Goal: Task Accomplishment & Management: Use online tool/utility

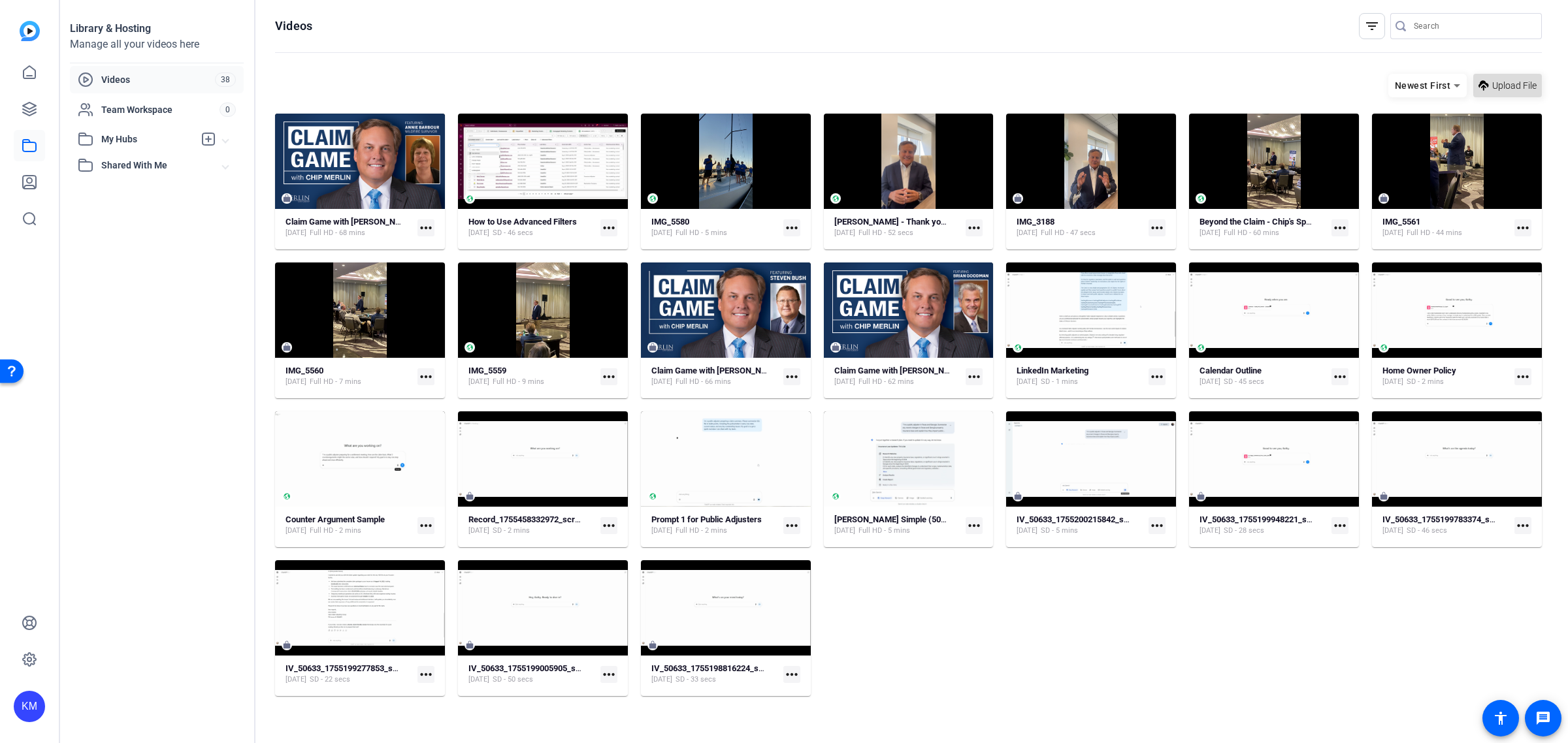
click at [1505, 85] on span "Upload File" at bounding box center [1514, 85] width 44 height 13
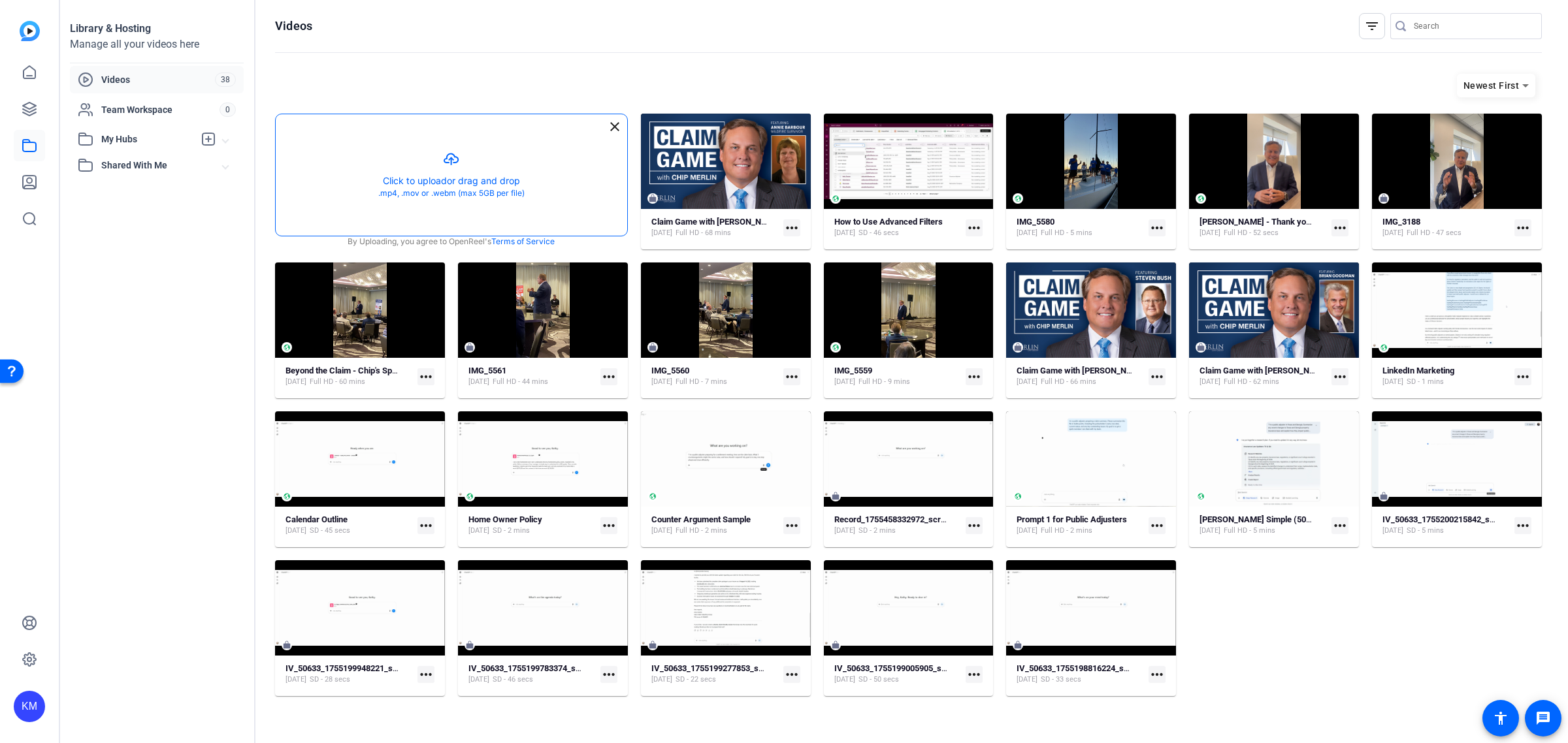
click at [490, 174] on button "button" at bounding box center [451, 175] width 351 height 122
